Goal: Contribute content

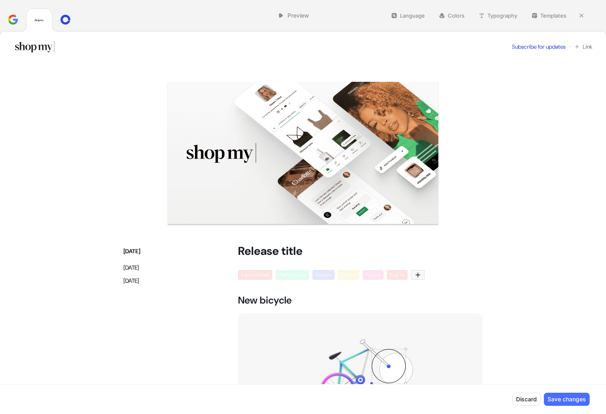
click at [334, 156] on img at bounding box center [303, 154] width 360 height 144
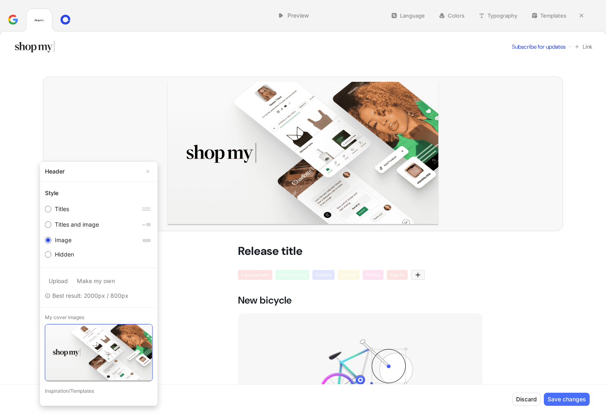
click at [142, 333] on use at bounding box center [144, 332] width 5 height 5
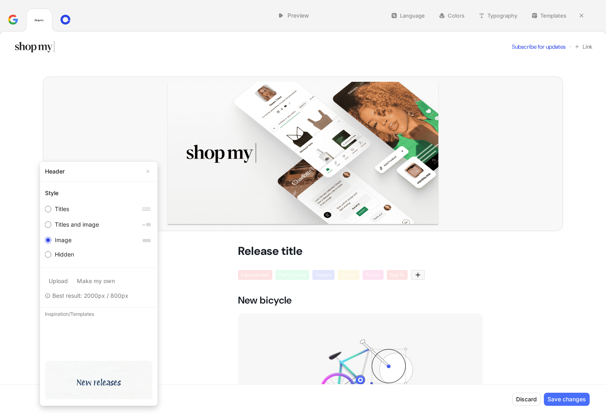
scroll to position [455, 0]
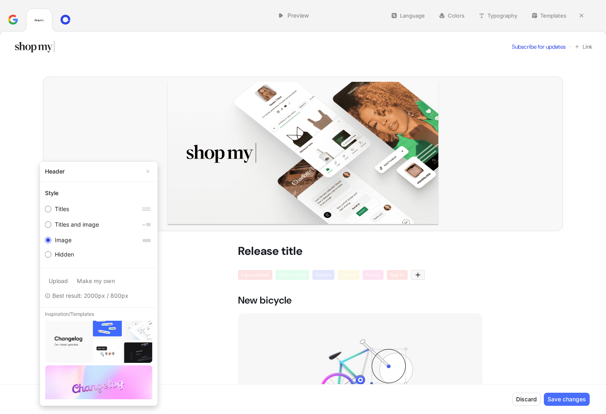
click at [63, 282] on label "Upload" at bounding box center [58, 280] width 27 height 13
click at [58, 281] on input "Upload" at bounding box center [58, 281] width 0 height 0
click at [63, 283] on label "Upload" at bounding box center [58, 280] width 27 height 13
click at [58, 281] on input "Upload" at bounding box center [58, 281] width 0 height 0
type input "C:\fakepath\Option 1.png"
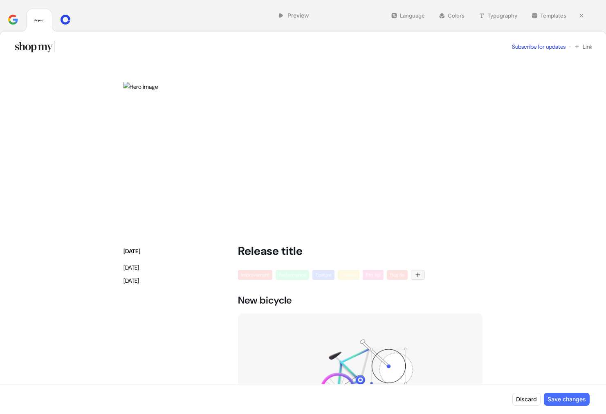
click at [563, 395] on button "Save changes" at bounding box center [567, 398] width 46 height 13
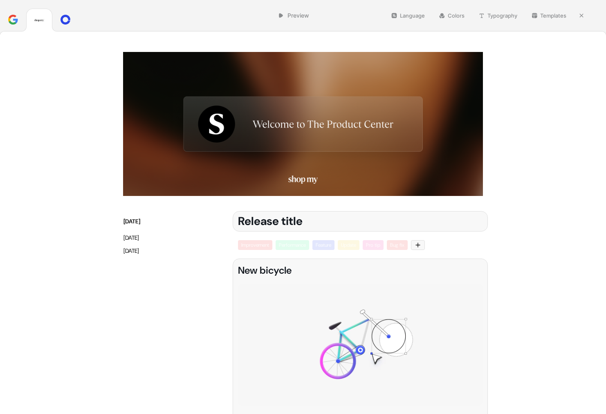
scroll to position [0, 0]
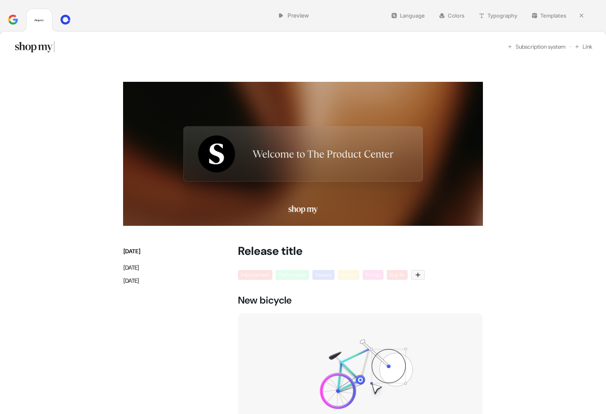
click at [157, 45] on div "Subscription system Link" at bounding box center [303, 46] width 606 height 30
